Goal: Book appointment/travel/reservation

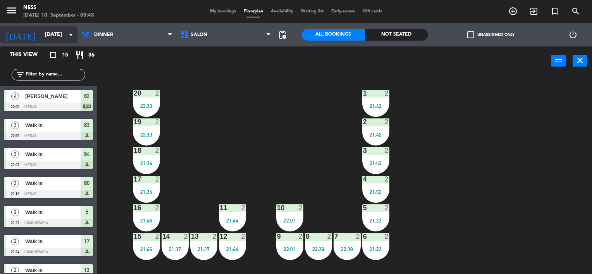
click at [50, 30] on input "[DATE]" at bounding box center [78, 35] width 74 height 14
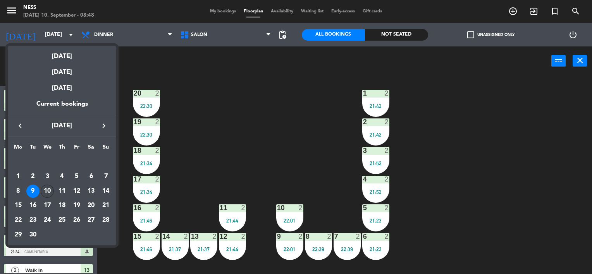
click at [47, 193] on div "10" at bounding box center [47, 191] width 13 height 13
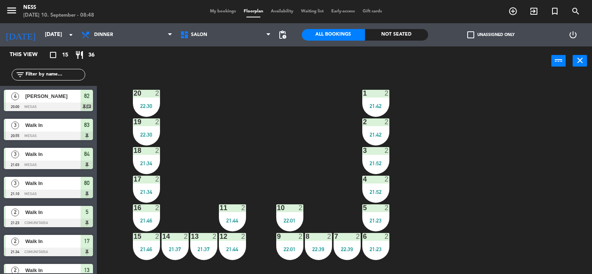
type input "[DATE]"
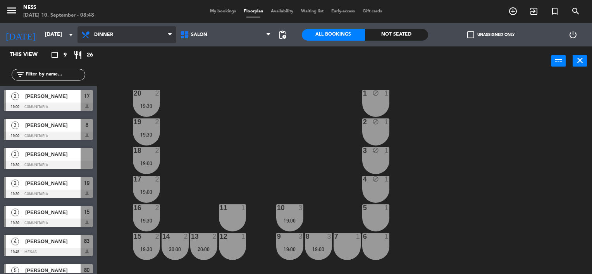
click at [116, 36] on span "Dinner" at bounding box center [127, 34] width 99 height 17
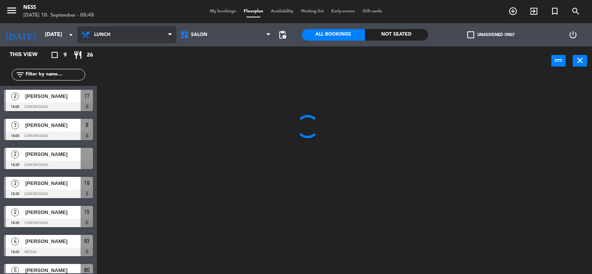
click at [103, 55] on ng-component "menu Ness [DATE] 10. September - 08:48 My bookings Floorplan Availability Waiti…" at bounding box center [296, 137] width 592 height 275
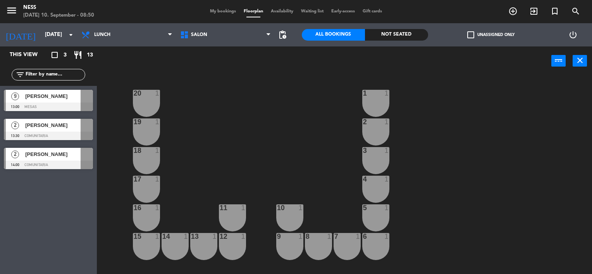
scroll to position [71, 0]
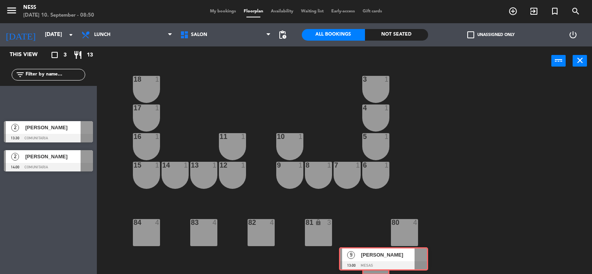
drag, startPoint x: 42, startPoint y: 101, endPoint x: 377, endPoint y: 259, distance: 370.7
click at [377, 259] on div "This view crop_square 3 restaurant 13 filter_list 9 [PERSON_NAME] 13:00 MESAS 9…" at bounding box center [296, 161] width 592 height 228
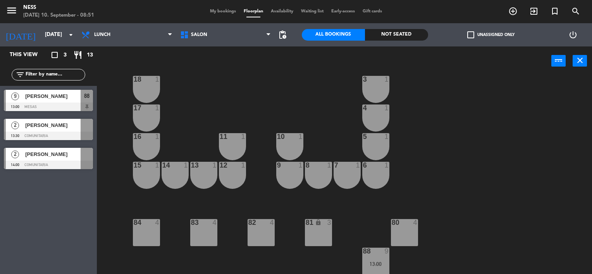
click at [430, 172] on div "20 1 1 1 19 1 2 1 18 1 3 1 17 1 4 1 16 1 11 1 10 1 5 1 12 1 14 1 13 1 15 1 9 1 …" at bounding box center [348, 175] width 490 height 199
drag, startPoint x: 46, startPoint y: 130, endPoint x: 367, endPoint y: 112, distance: 321.8
click at [370, 116] on div "4 2 13:30" at bounding box center [375, 118] width 27 height 27
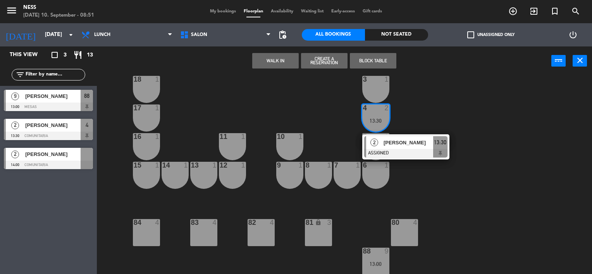
click at [393, 140] on span "[PERSON_NAME]" at bounding box center [409, 143] width 50 height 8
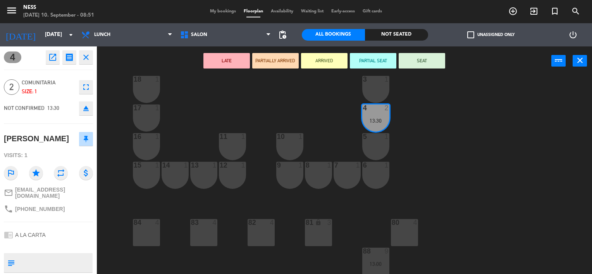
click at [368, 88] on div "3 1" at bounding box center [375, 89] width 27 height 27
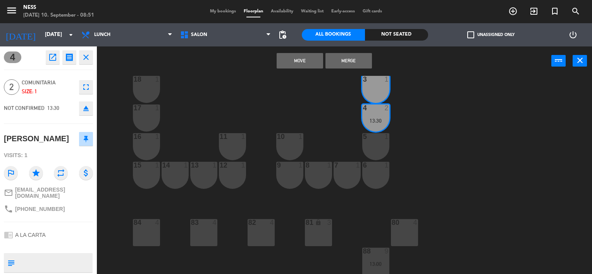
click at [354, 59] on button "Merge" at bounding box center [349, 61] width 47 height 16
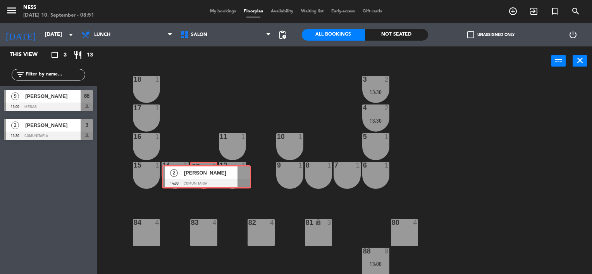
drag, startPoint x: 50, startPoint y: 159, endPoint x: 208, endPoint y: 176, distance: 159.1
click at [208, 176] on div "This view crop_square 3 restaurant 13 filter_list 9 [PERSON_NAME] 13:00 MESAS 8…" at bounding box center [296, 161] width 592 height 228
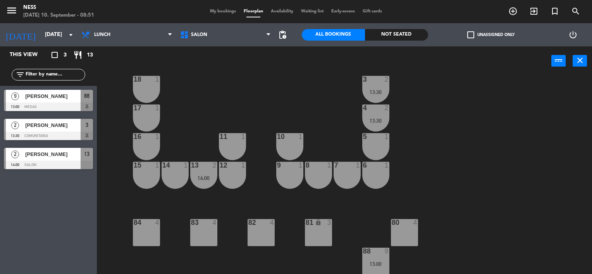
click at [208, 176] on div "14:00" at bounding box center [203, 178] width 27 height 5
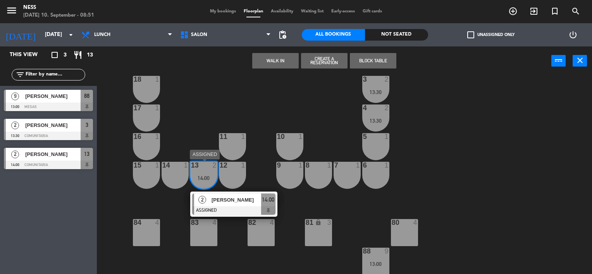
click at [235, 200] on span "[PERSON_NAME]" at bounding box center [237, 200] width 50 height 8
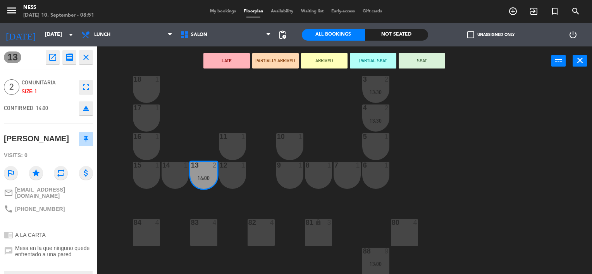
click at [235, 200] on div "20 1 1 1 19 1 2 1 18 1 3 2 13:30 17 1 4 2 13:30 16 1 11 1 10 1 5 1 12 1 14 1 13…" at bounding box center [348, 175] width 490 height 199
drag, startPoint x: 200, startPoint y: 181, endPoint x: 313, endPoint y: 235, distance: 124.3
click at [313, 235] on div "20 1 1 1 19 1 2 1 18 1 3 2 13:30 17 1 4 2 13:30 16 1 11 1 10 1 5 1 12 1 14 1 13…" at bounding box center [348, 175] width 490 height 199
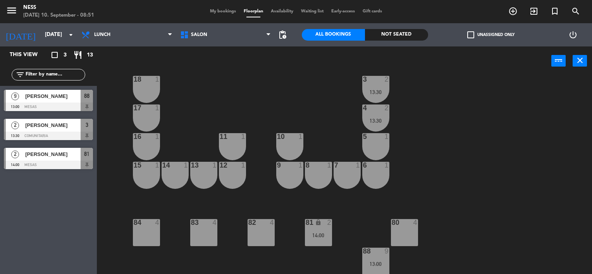
click at [52, 125] on span "[PERSON_NAME]" at bounding box center [52, 125] width 55 height 8
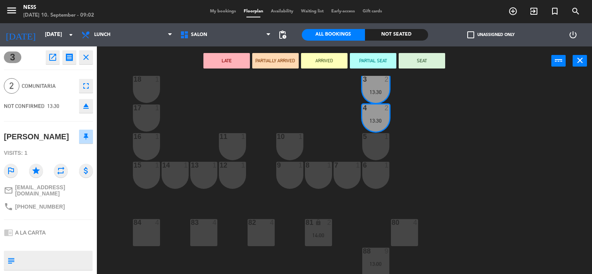
click at [222, 113] on div "20 1 1 1 19 1 2 1 18 1 3 2 13:30 17 1 4 2 13:30 16 1 11 1 10 1 5 1 12 1 14 1 13…" at bounding box center [348, 175] width 490 height 199
